Goal: Information Seeking & Learning: Learn about a topic

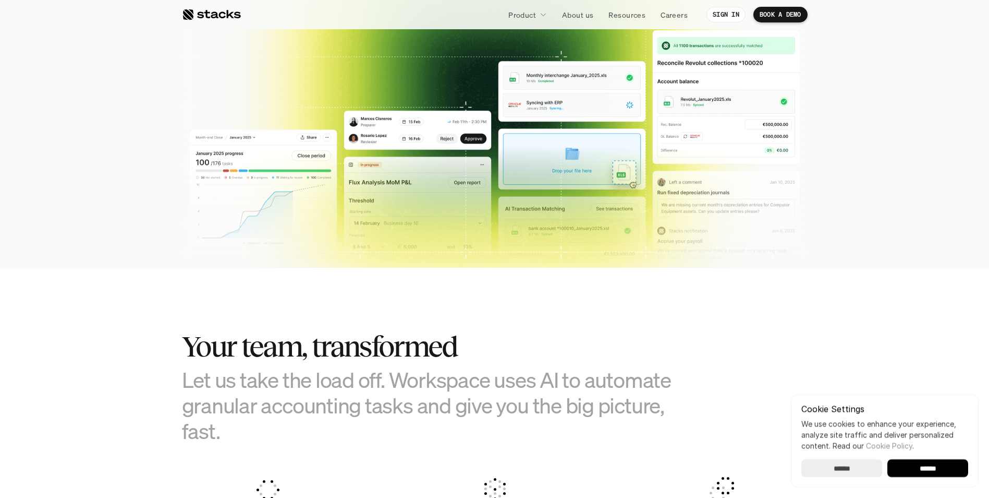
scroll to position [365, 0]
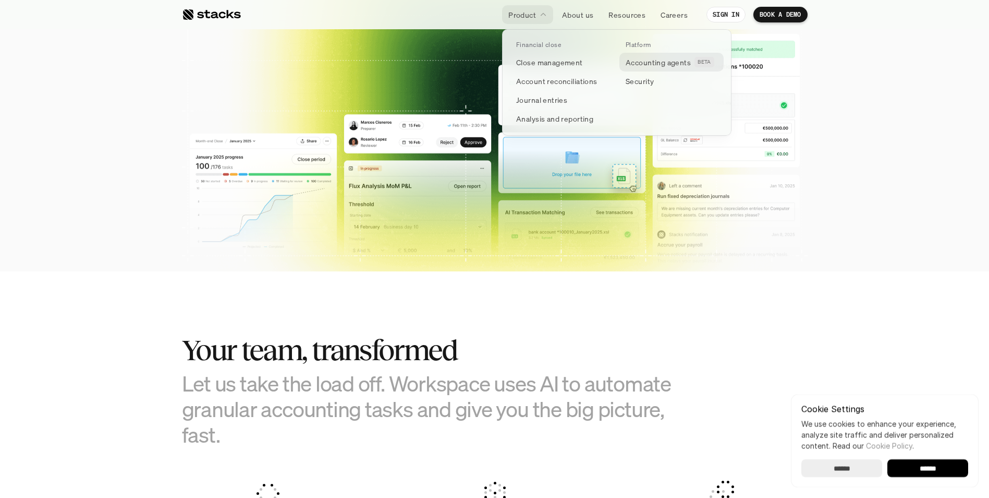
click at [657, 61] on p "Accounting agents" at bounding box center [658, 62] width 65 height 11
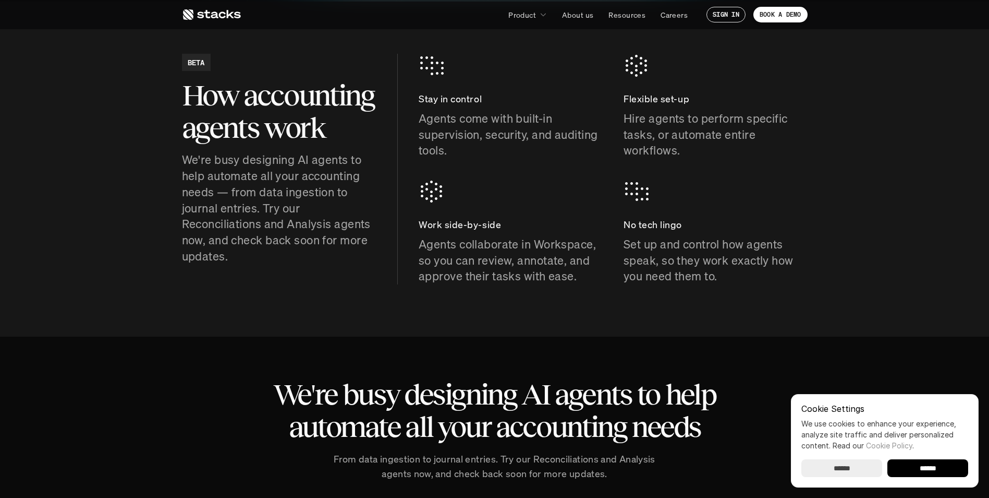
scroll to position [52, 0]
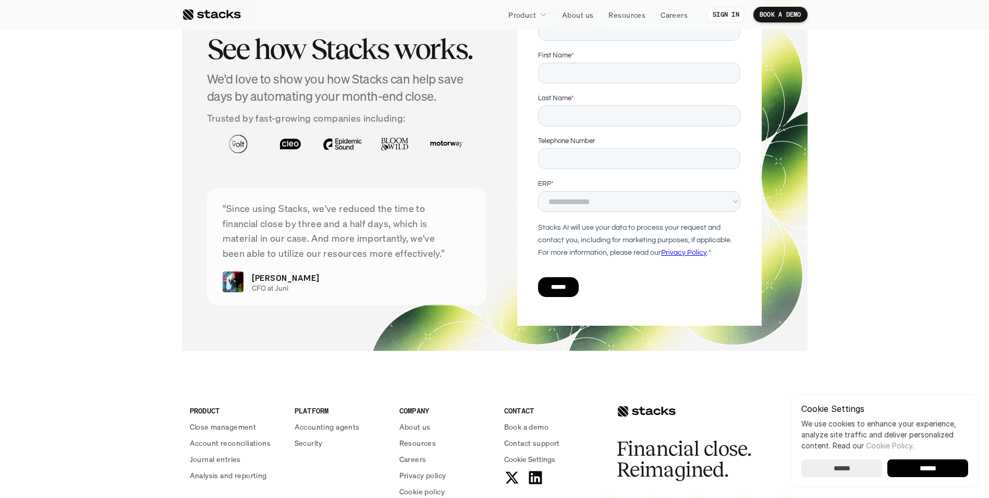
scroll to position [3220, 0]
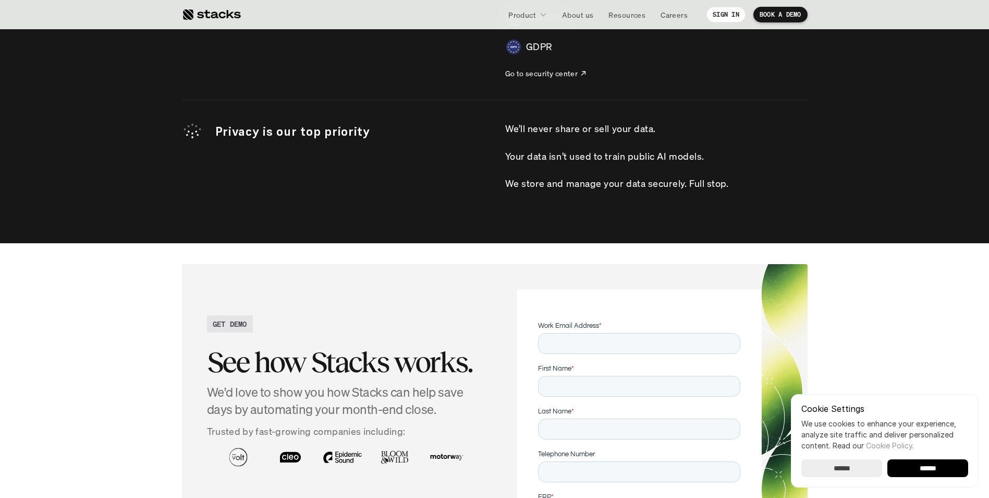
click at [96, 264] on section "GET DEMO See how Stacks works. We'd love to show you how Stacks can help save d…" at bounding box center [494, 463] width 989 height 441
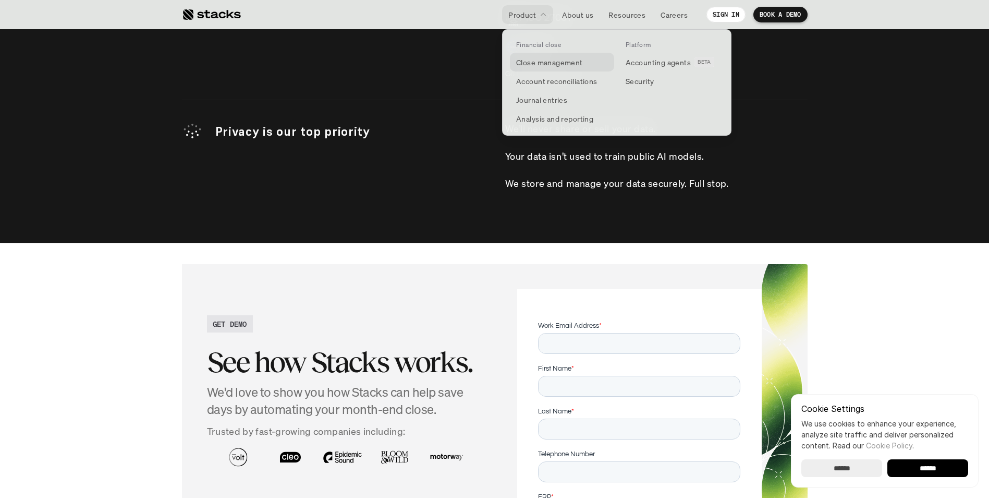
click at [551, 64] on p "Close management" at bounding box center [549, 62] width 67 height 11
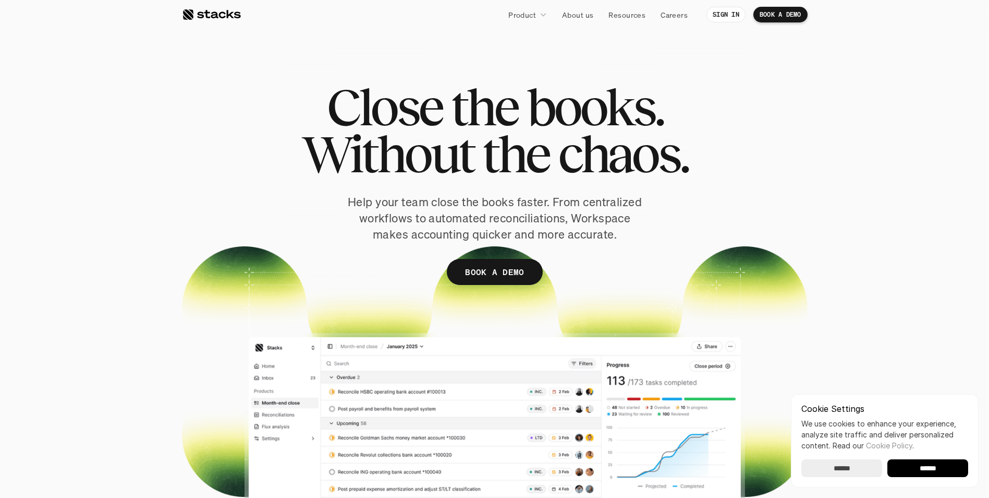
drag, startPoint x: 825, startPoint y: 207, endPoint x: 662, endPoint y: 20, distance: 248.0
click at [825, 207] on section "Close the books. Without the chaos. Help your team close the books faster. From…" at bounding box center [494, 251] width 989 height 502
click at [572, 13] on p "About us" at bounding box center [577, 14] width 31 height 11
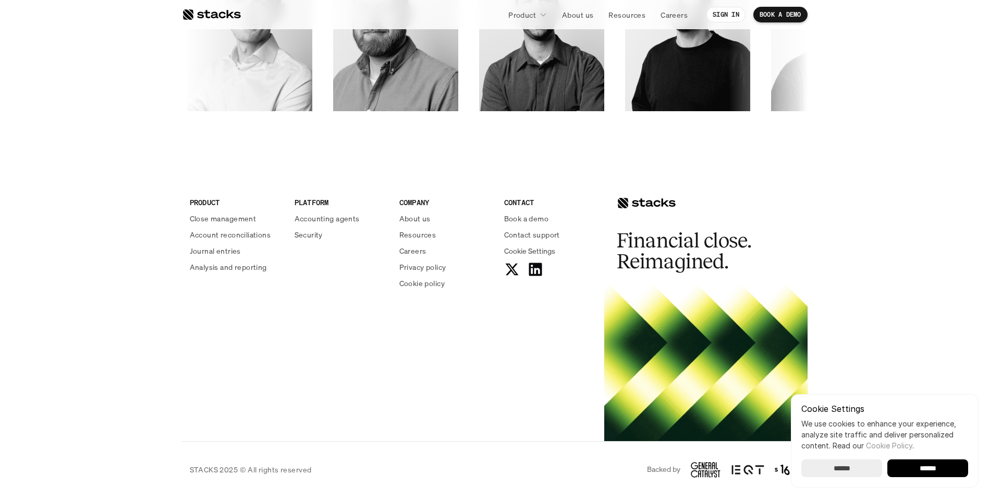
scroll to position [1777, 0]
click at [321, 233] on p "Security" at bounding box center [309, 233] width 28 height 11
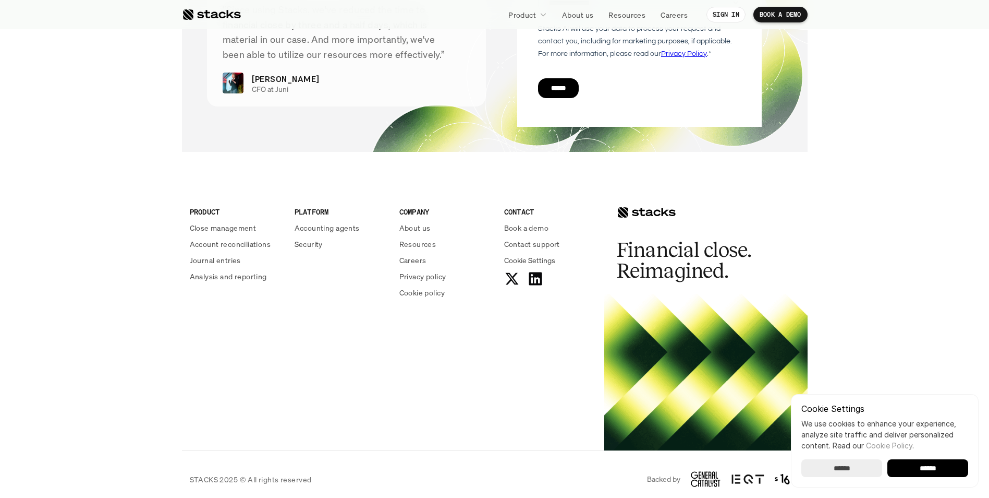
scroll to position [3741, 0]
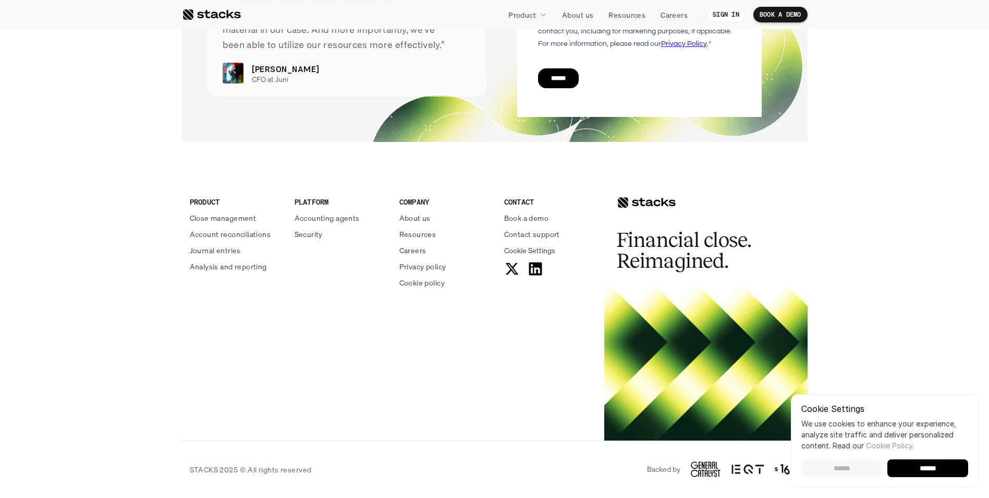
click at [824, 465] on input "******" at bounding box center [842, 468] width 81 height 18
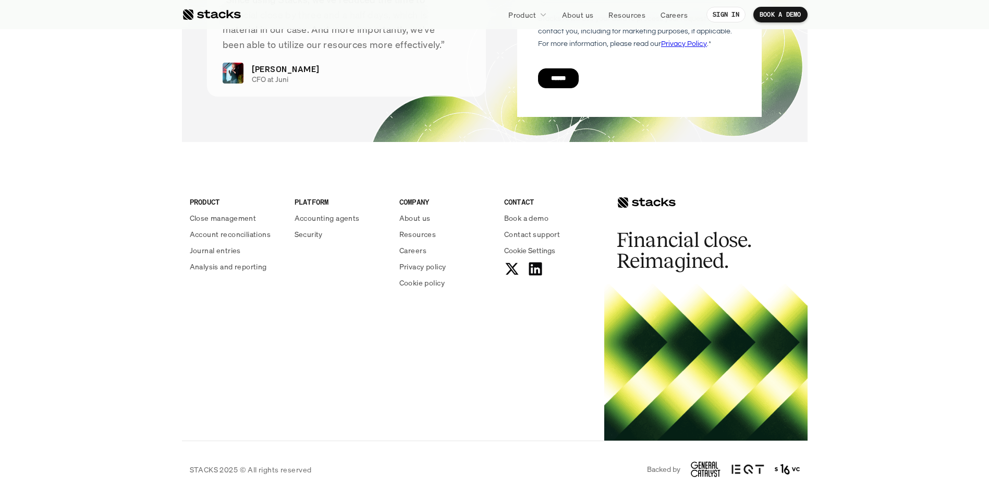
drag, startPoint x: 777, startPoint y: 200, endPoint x: 763, endPoint y: 198, distance: 14.2
click at [777, 200] on div "Financial close. Reimagined." at bounding box center [706, 223] width 203 height 121
click at [419, 232] on p "Resources" at bounding box center [418, 233] width 37 height 11
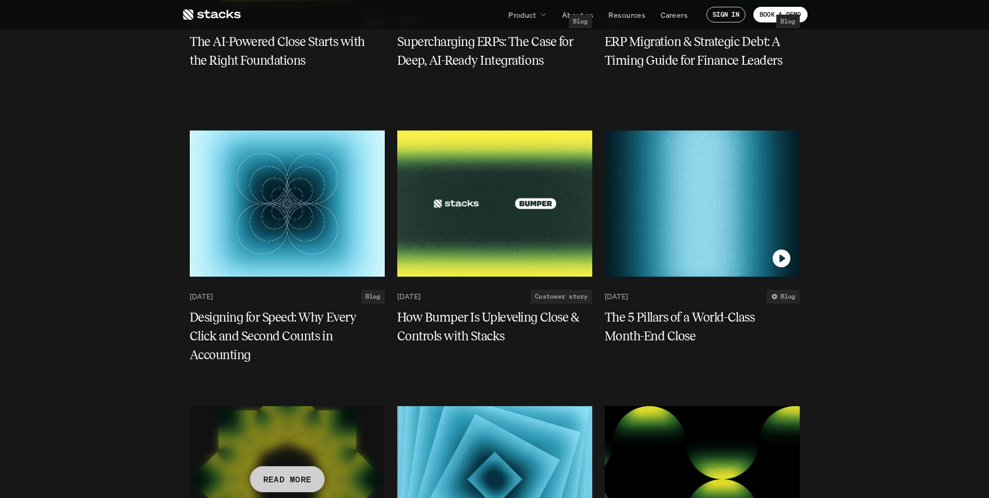
scroll to position [1147, 0]
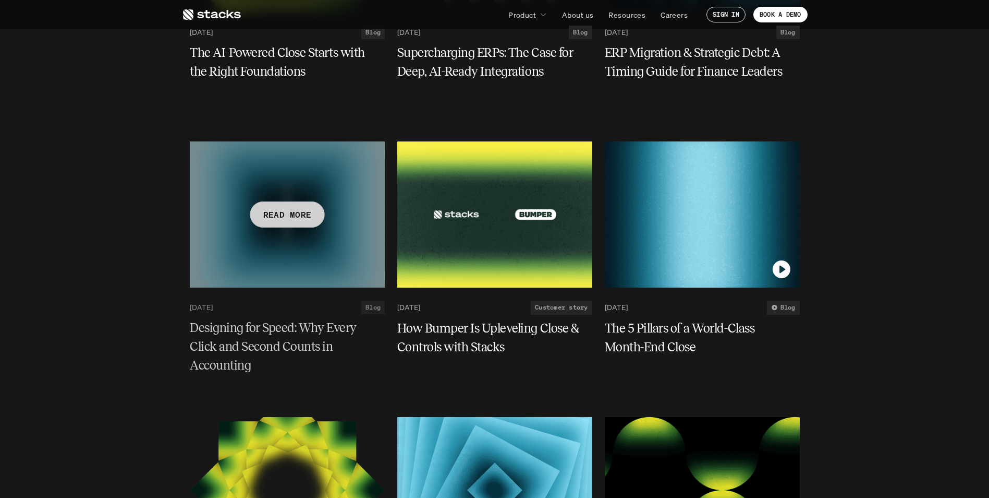
click at [330, 215] on div at bounding box center [287, 214] width 195 height 146
